Goal: Navigation & Orientation: Find specific page/section

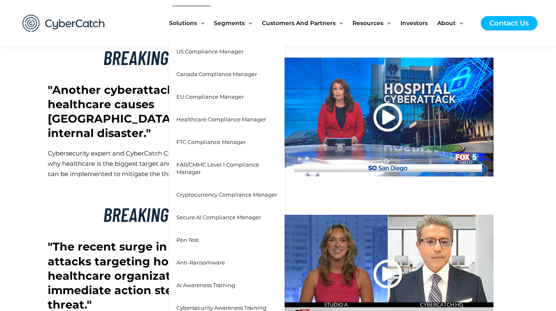
scroll to position [2477, 0]
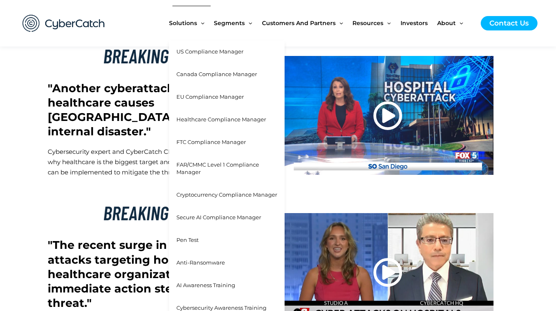
click at [202, 51] on span "US Compliance Manager" at bounding box center [209, 51] width 67 height 7
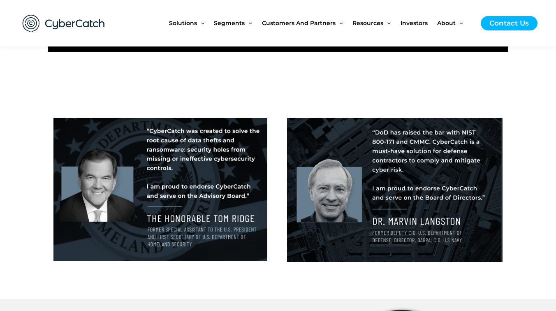
scroll to position [1038, 0]
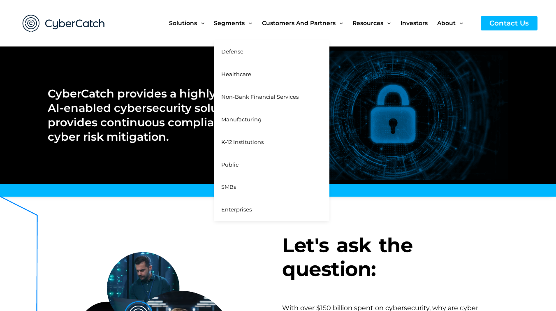
click at [280, 97] on span "Non-Bank Financial Services" at bounding box center [259, 96] width 77 height 7
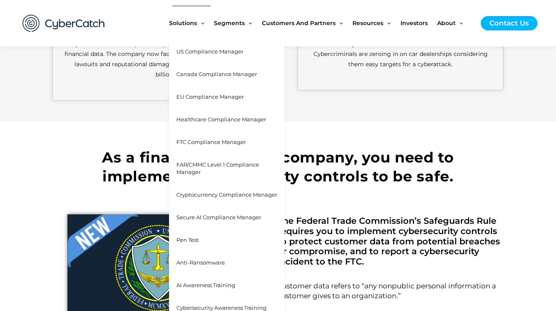
scroll to position [895, 0]
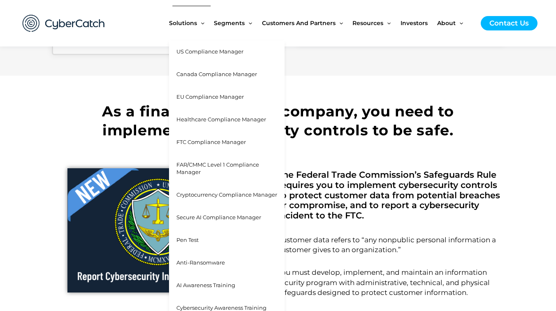
click at [200, 253] on link "Anti-Ransomware" at bounding box center [227, 262] width 116 height 23
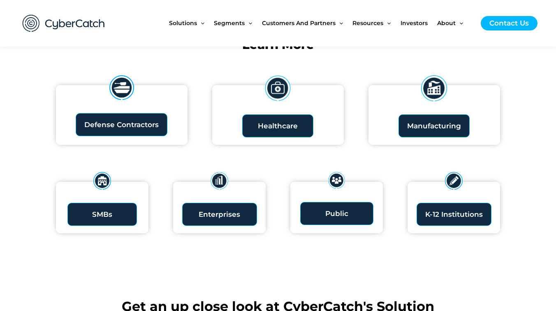
scroll to position [1058, 0]
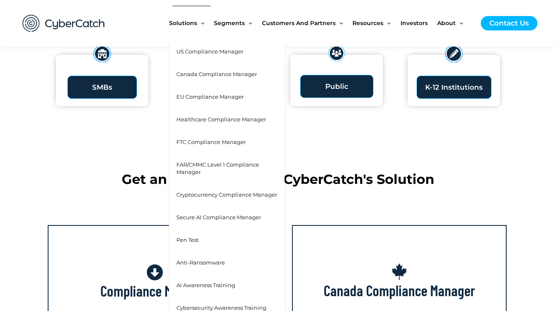
click at [208, 259] on span "Anti-Ransomware" at bounding box center [200, 262] width 49 height 7
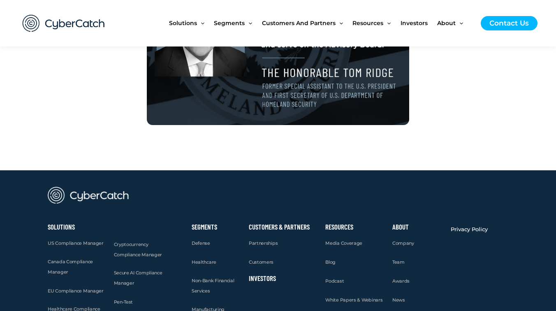
scroll to position [1510, 0]
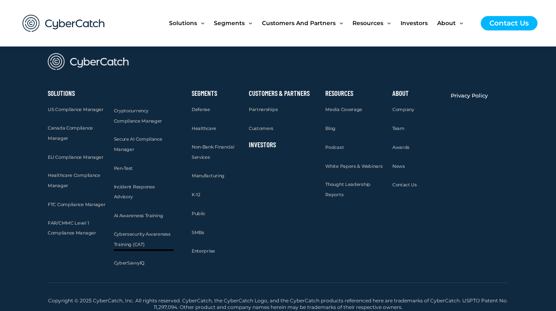
click at [139, 231] on span "Cybersecurity Awareness Training (CAT)" at bounding box center [142, 239] width 57 height 16
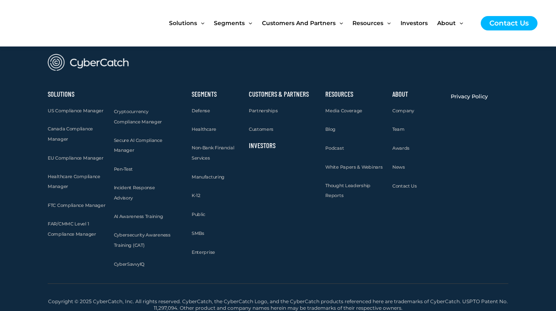
scroll to position [2152, 0]
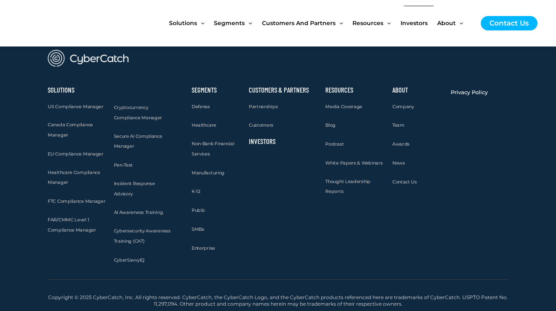
click at [418, 20] on span "Investors" at bounding box center [413, 23] width 27 height 35
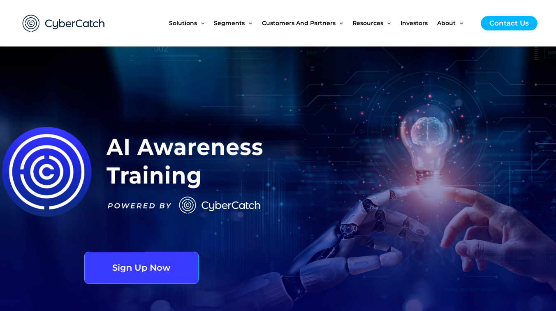
scroll to position [98, 0]
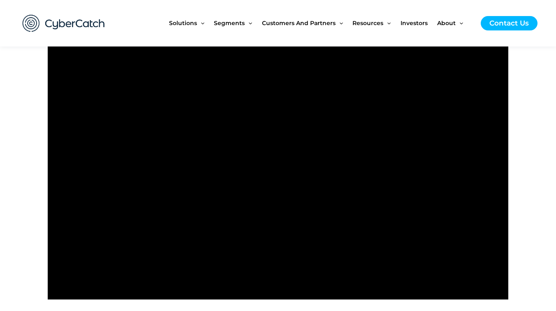
scroll to position [1408, 0]
